Goal: Transaction & Acquisition: Subscribe to service/newsletter

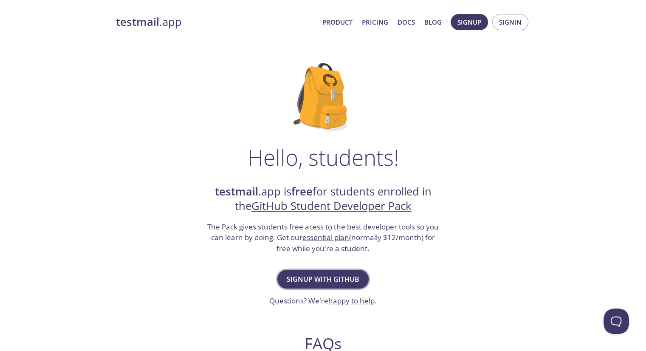
click at [332, 278] on span "Signup with GitHub" at bounding box center [323, 279] width 73 height 12
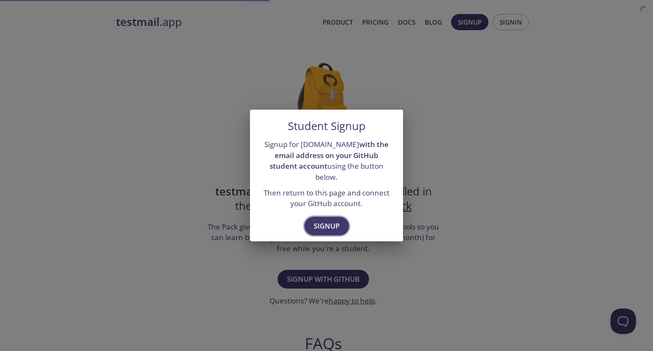
click at [323, 221] on span "Signup" at bounding box center [327, 226] width 26 height 12
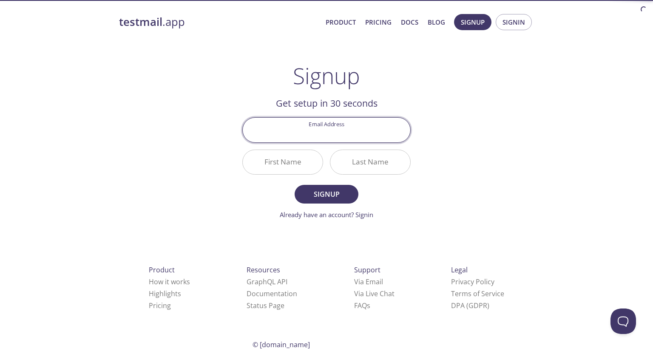
click at [308, 128] on input "Email Address" at bounding box center [326, 130] width 167 height 24
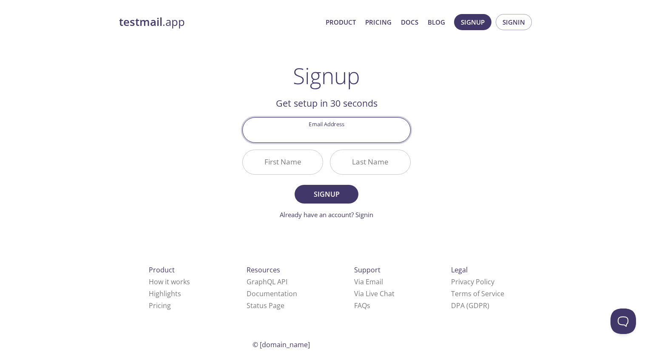
type input "[EMAIL_ADDRESS][DOMAIN_NAME]"
click at [272, 167] on input "First Name" at bounding box center [283, 162] width 80 height 24
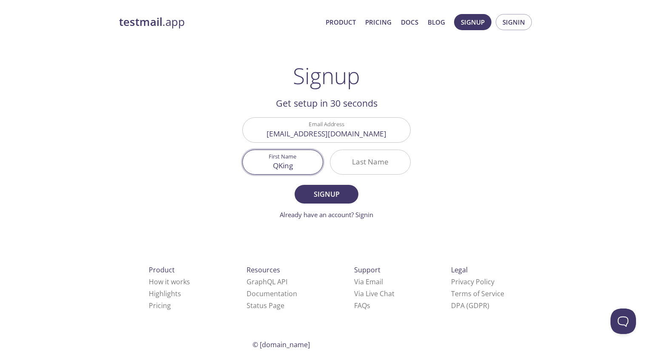
type input "QKing"
type input "Software"
click at [333, 195] on span "Signup" at bounding box center [326, 194] width 45 height 12
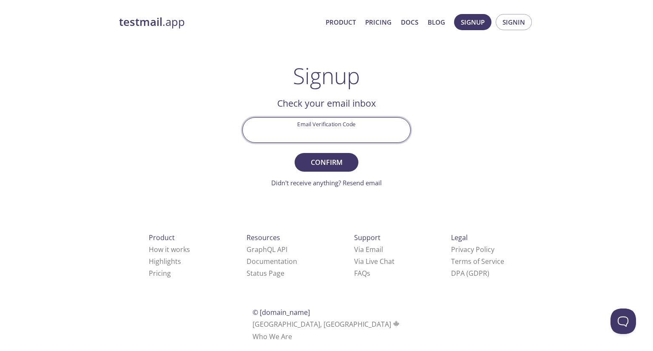
paste input "1B2AES2"
click at [329, 137] on input "Email Verification Code" at bounding box center [326, 130] width 167 height 24
type input "1B2AES2"
click at [325, 162] on span "Confirm" at bounding box center [326, 162] width 45 height 12
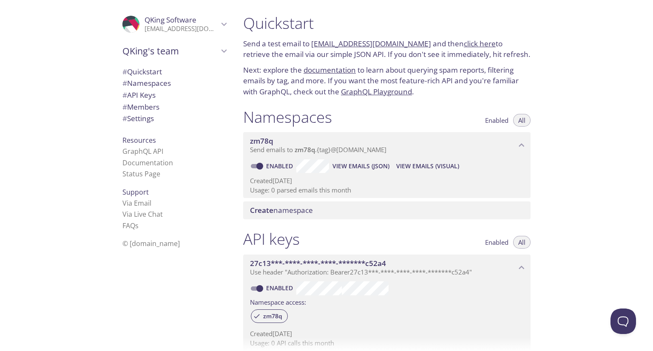
click at [141, 121] on span "# Settings" at bounding box center [137, 118] width 31 height 10
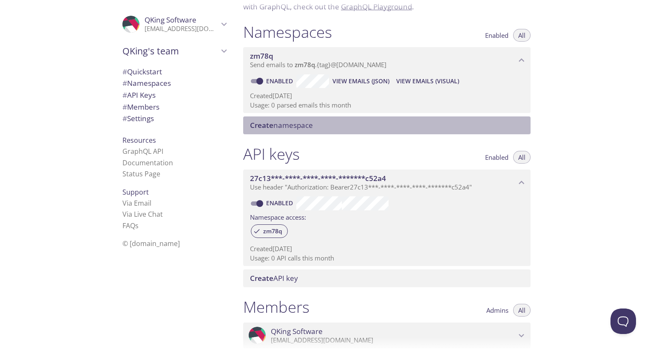
click at [377, 125] on span "Create namespace" at bounding box center [388, 125] width 277 height 9
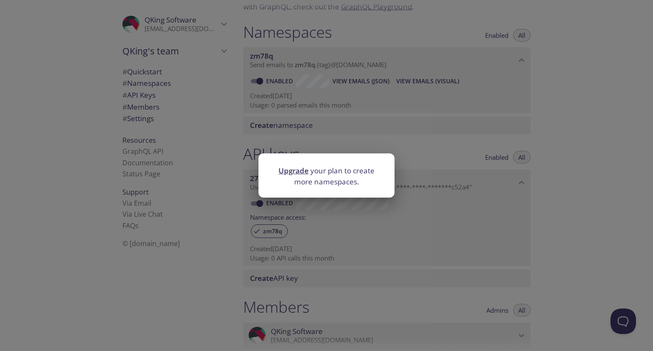
click at [418, 135] on div "Upgrade your plan to create more namespaces." at bounding box center [326, 175] width 653 height 351
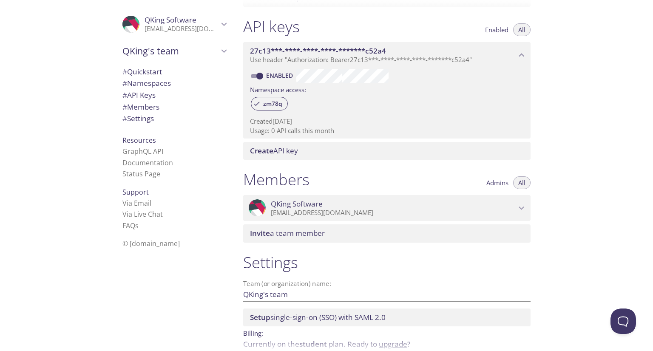
scroll to position [253, 0]
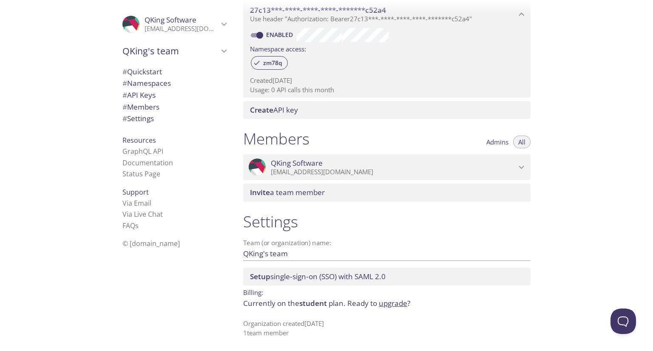
click at [137, 73] on span "# Quickstart" at bounding box center [142, 72] width 40 height 10
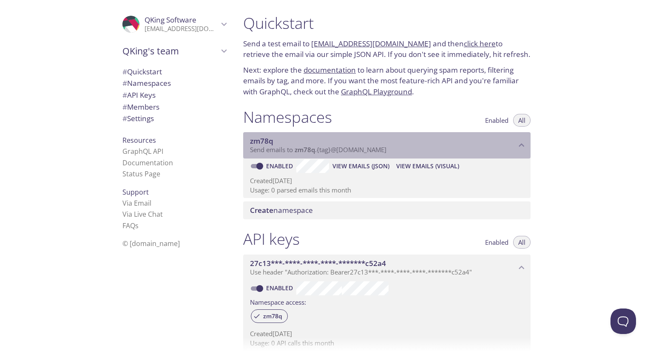
click at [462, 151] on p "Send emails to zm78q . {tag} @[DOMAIN_NAME]" at bounding box center [383, 150] width 266 height 9
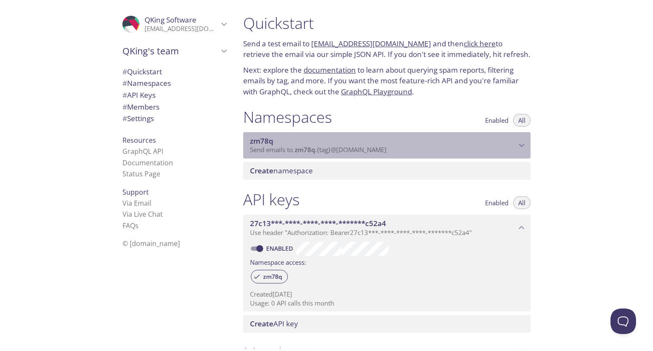
click at [458, 151] on p "Send emails to zm78q . {tag} @[DOMAIN_NAME]" at bounding box center [383, 150] width 266 height 9
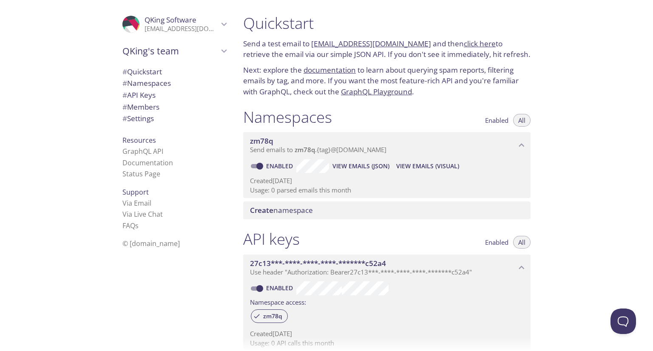
click at [325, 187] on p "Usage: 0 parsed emails this month" at bounding box center [387, 190] width 274 height 9
click at [320, 182] on p "Created [DATE]" at bounding box center [387, 180] width 274 height 9
click at [292, 163] on link "Enabled" at bounding box center [280, 166] width 31 height 8
click at [275, 163] on input "Enabled" at bounding box center [259, 166] width 31 height 10
click at [284, 168] on link "Disabled" at bounding box center [281, 166] width 33 height 8
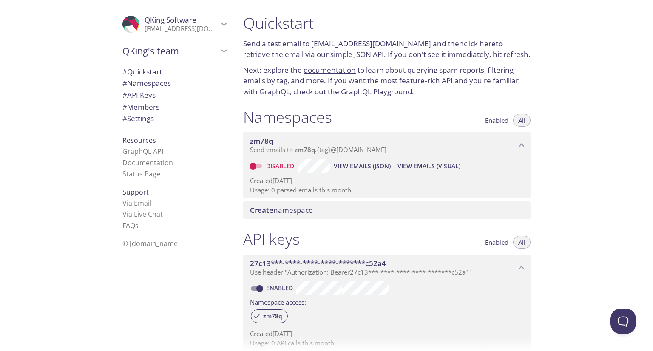
click at [265, 166] on link "Disabled" at bounding box center [281, 166] width 33 height 8
click at [265, 166] on input "Disabled" at bounding box center [253, 166] width 31 height 10
checkbox input "true"
click at [358, 167] on span "View Emails (JSON)" at bounding box center [360, 166] width 57 height 10
click at [435, 169] on span "View Emails (Visual)" at bounding box center [427, 166] width 63 height 10
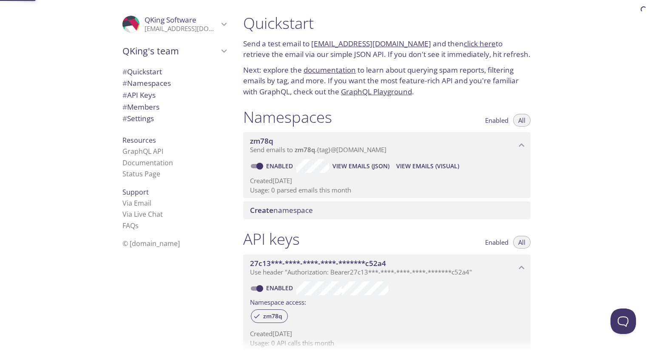
scroll to position [14, 0]
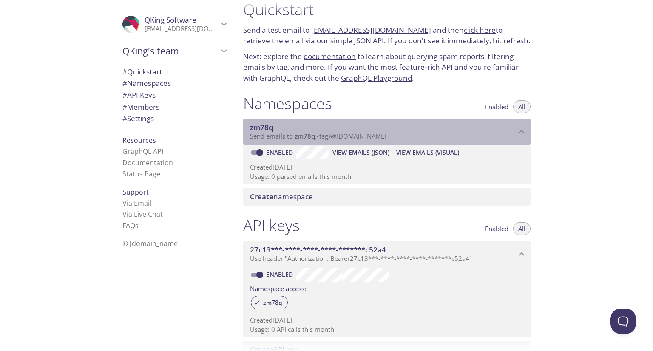
drag, startPoint x: 400, startPoint y: 139, endPoint x: 332, endPoint y: 138, distance: 67.6
click at [332, 138] on p "Send emails to zm78q . {tag} @[DOMAIN_NAME]" at bounding box center [383, 136] width 266 height 9
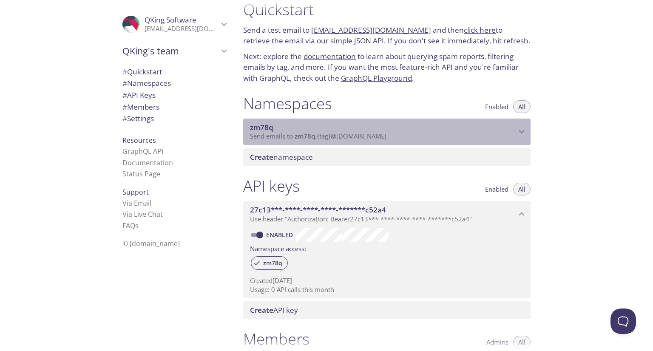
drag, startPoint x: 324, startPoint y: 139, endPoint x: 315, endPoint y: 140, distance: 9.8
click at [315, 140] on span "Send emails to zm78q . {tag} @[DOMAIN_NAME]" at bounding box center [318, 136] width 136 height 9
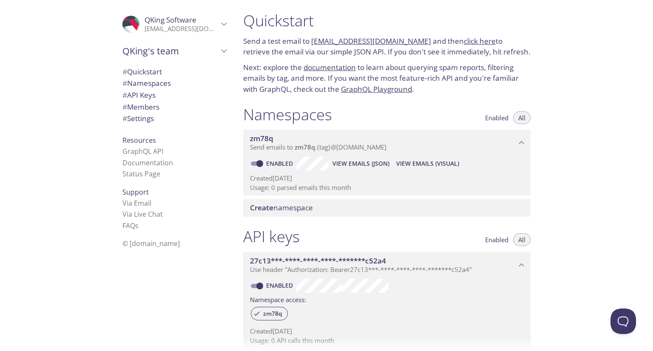
scroll to position [0, 0]
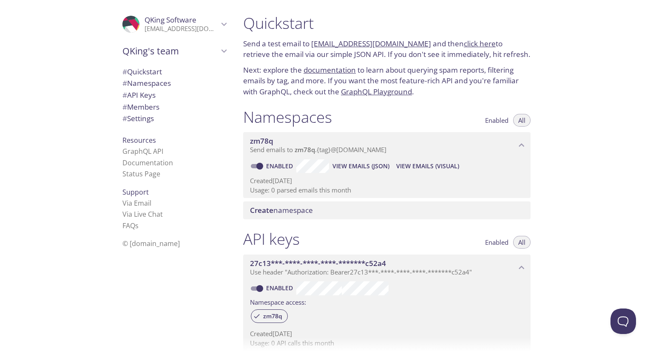
click at [333, 71] on link "documentation" at bounding box center [329, 70] width 52 height 10
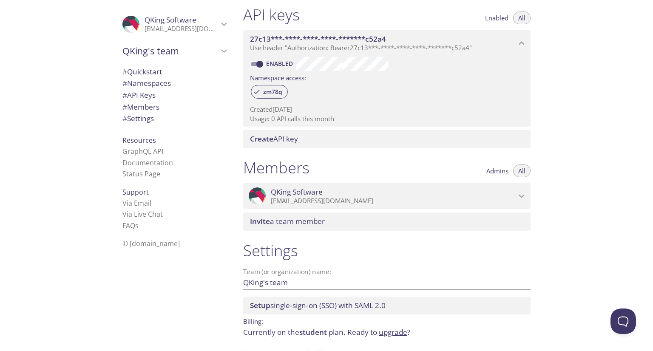
scroll to position [253, 0]
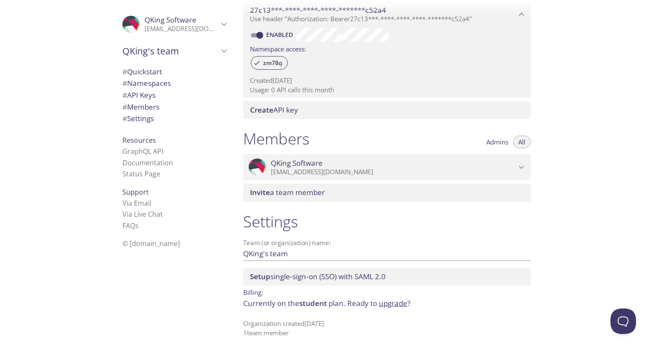
click at [158, 99] on span "# API Keys" at bounding box center [174, 95] width 104 height 11
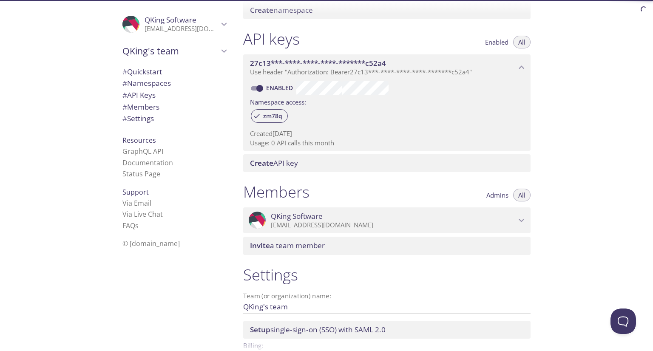
scroll to position [145, 0]
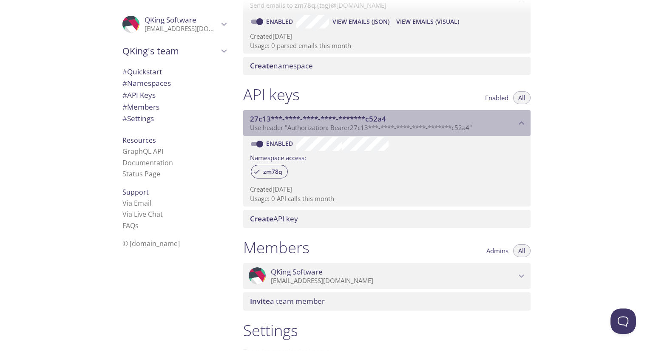
click at [350, 123] on span "27c13***-****-****-****-*******c52a4" at bounding box center [318, 119] width 136 height 10
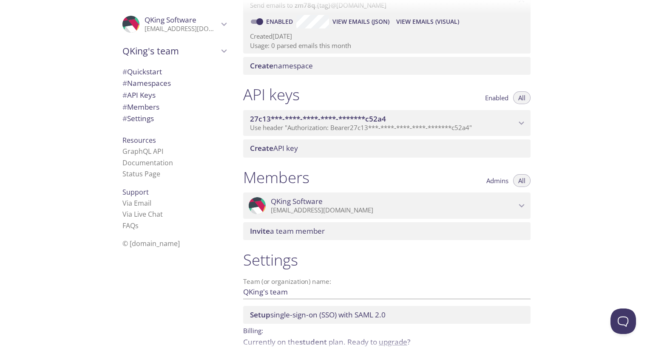
click at [352, 125] on span "Use header "Authorization: Bearer 27c13***-****-****-****-*******c52a4 "" at bounding box center [361, 127] width 222 height 9
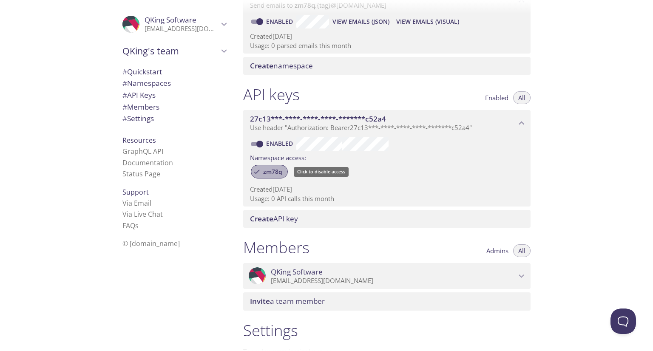
click at [271, 168] on span "zm78q" at bounding box center [272, 172] width 29 height 8
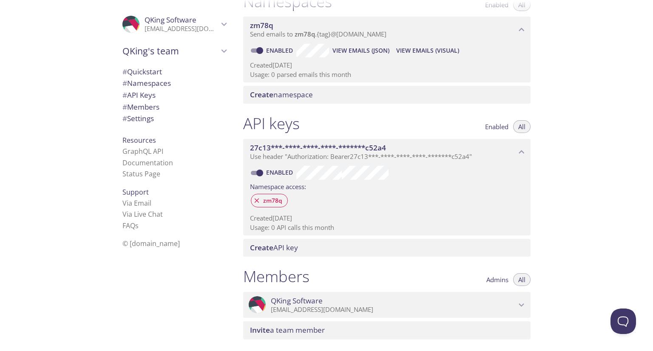
scroll to position [60, 0]
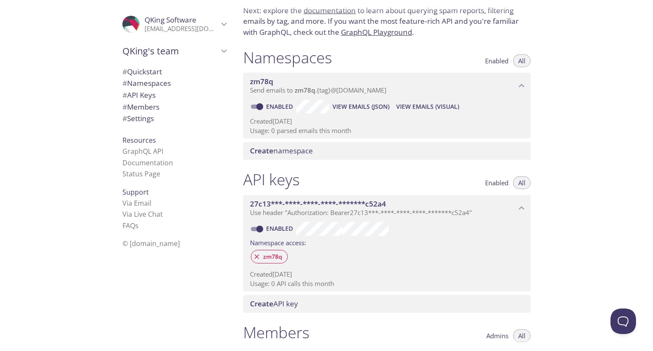
drag, startPoint x: 398, startPoint y: 94, endPoint x: 294, endPoint y: 99, distance: 103.8
click at [293, 99] on div "zm78q Send emails to zm78q . {tag} @[DOMAIN_NAME] Enabled View Emails (JSON) Vi…" at bounding box center [386, 106] width 287 height 66
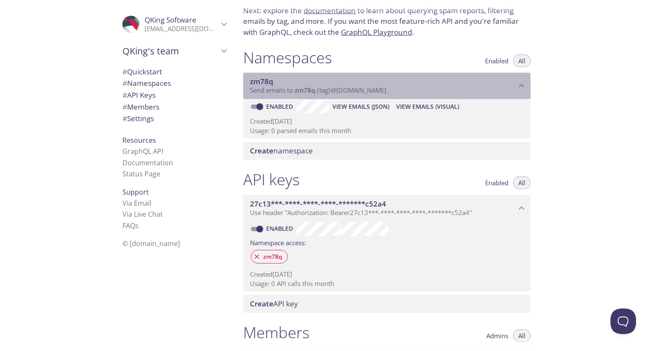
drag, startPoint x: 391, startPoint y: 92, endPoint x: 281, endPoint y: 89, distance: 110.1
click at [281, 89] on span "Send emails to zm78q . {tag} @[DOMAIN_NAME]" at bounding box center [318, 90] width 136 height 9
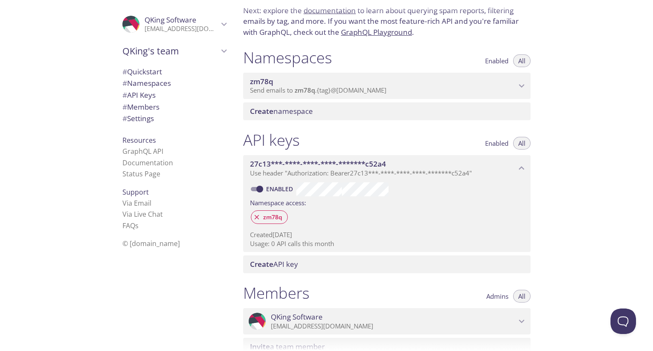
click at [328, 78] on span "zm78q" at bounding box center [383, 81] width 266 height 9
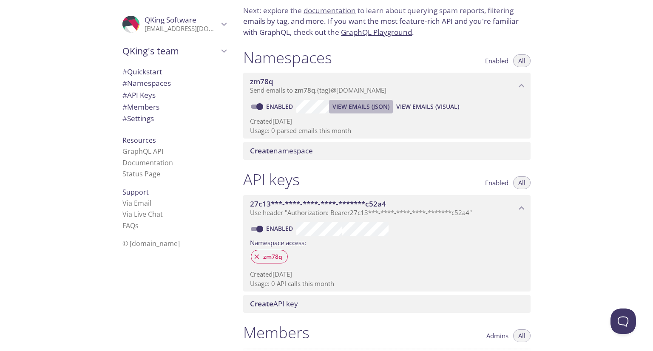
click at [362, 108] on span "View Emails (JSON)" at bounding box center [360, 107] width 57 height 10
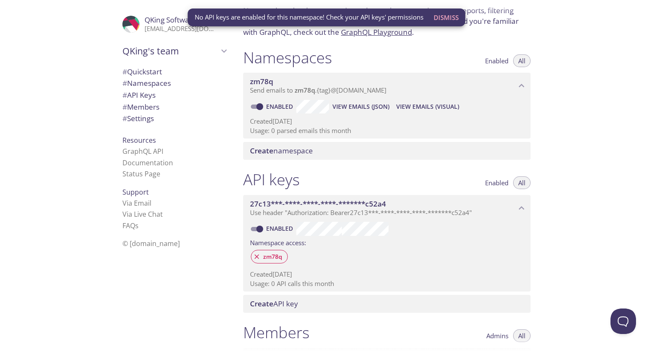
drag, startPoint x: 361, startPoint y: 108, endPoint x: 367, endPoint y: 108, distance: 6.4
click at [361, 108] on span "View Emails (JSON)" at bounding box center [360, 107] width 57 height 10
click at [442, 107] on span "View Emails (Visual)" at bounding box center [427, 107] width 63 height 10
click at [442, 108] on span "View Emails (Visual)" at bounding box center [427, 107] width 63 height 10
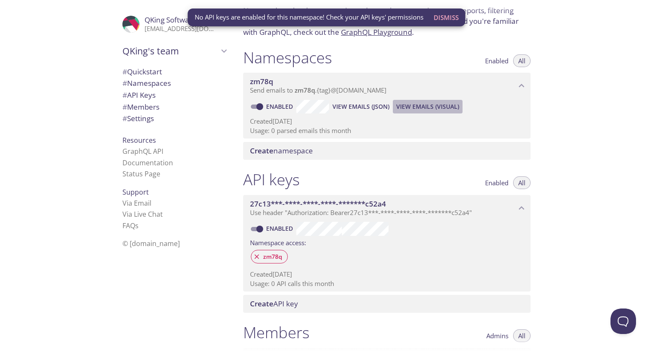
click at [442, 109] on span "View Emails (Visual)" at bounding box center [427, 107] width 63 height 10
click at [442, 110] on span "View Emails (Visual)" at bounding box center [427, 107] width 63 height 10
click at [311, 253] on div "zm78q" at bounding box center [387, 257] width 274 height 18
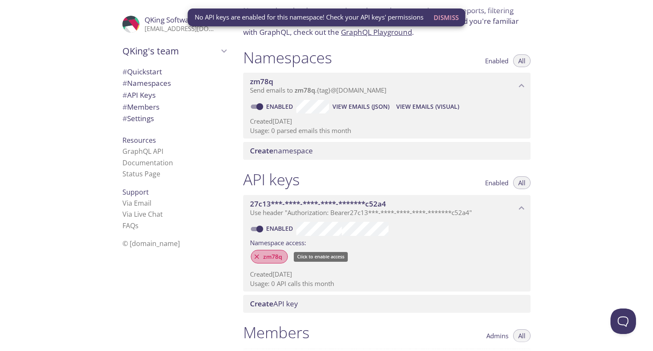
click at [264, 259] on span "zm78q" at bounding box center [272, 257] width 29 height 8
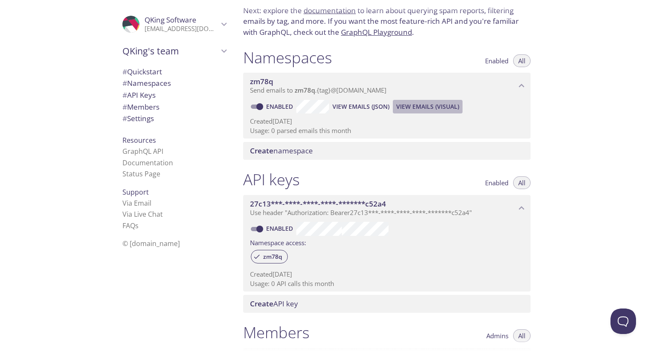
click at [418, 107] on span "View Emails (Visual)" at bounding box center [427, 107] width 63 height 10
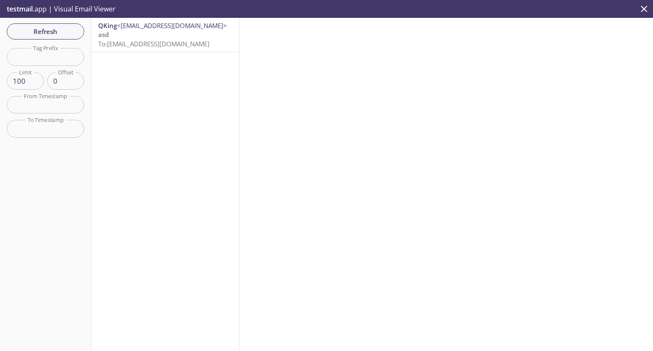
click at [144, 29] on span "<[EMAIL_ADDRESS][DOMAIN_NAME]>" at bounding box center [172, 25] width 110 height 9
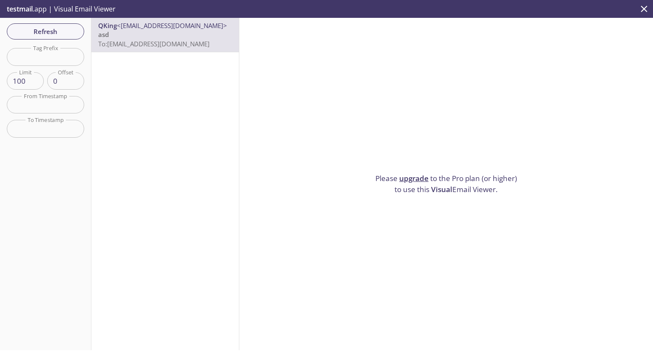
click at [146, 35] on p "asd To: [EMAIL_ADDRESS][DOMAIN_NAME]" at bounding box center [165, 39] width 134 height 18
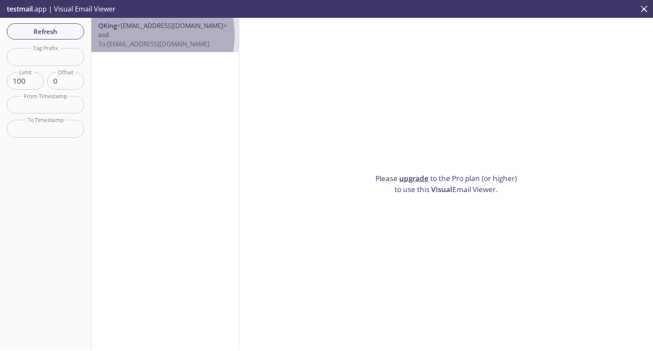
click at [146, 35] on p "asd To: [EMAIL_ADDRESS][DOMAIN_NAME]" at bounding box center [165, 39] width 134 height 18
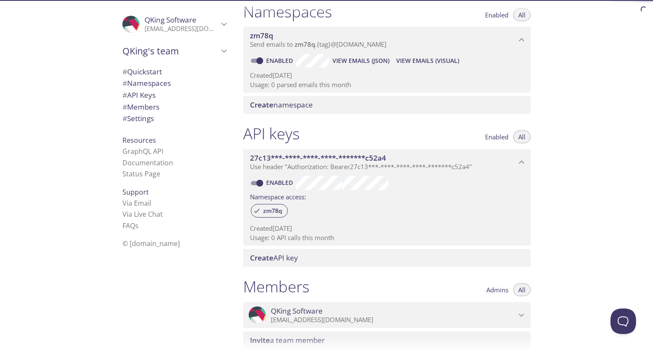
scroll to position [102, 0]
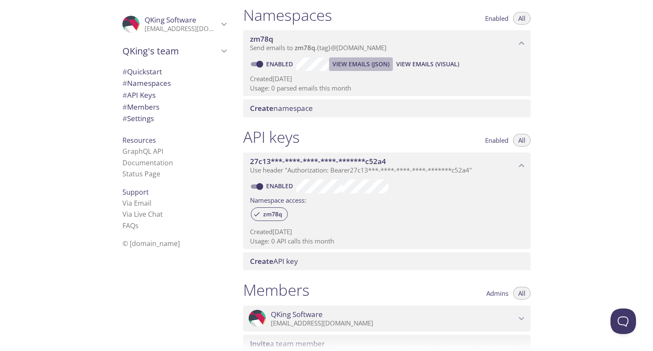
click at [362, 67] on span "View Emails (JSON)" at bounding box center [360, 64] width 57 height 10
